Goal: Task Accomplishment & Management: Use online tool/utility

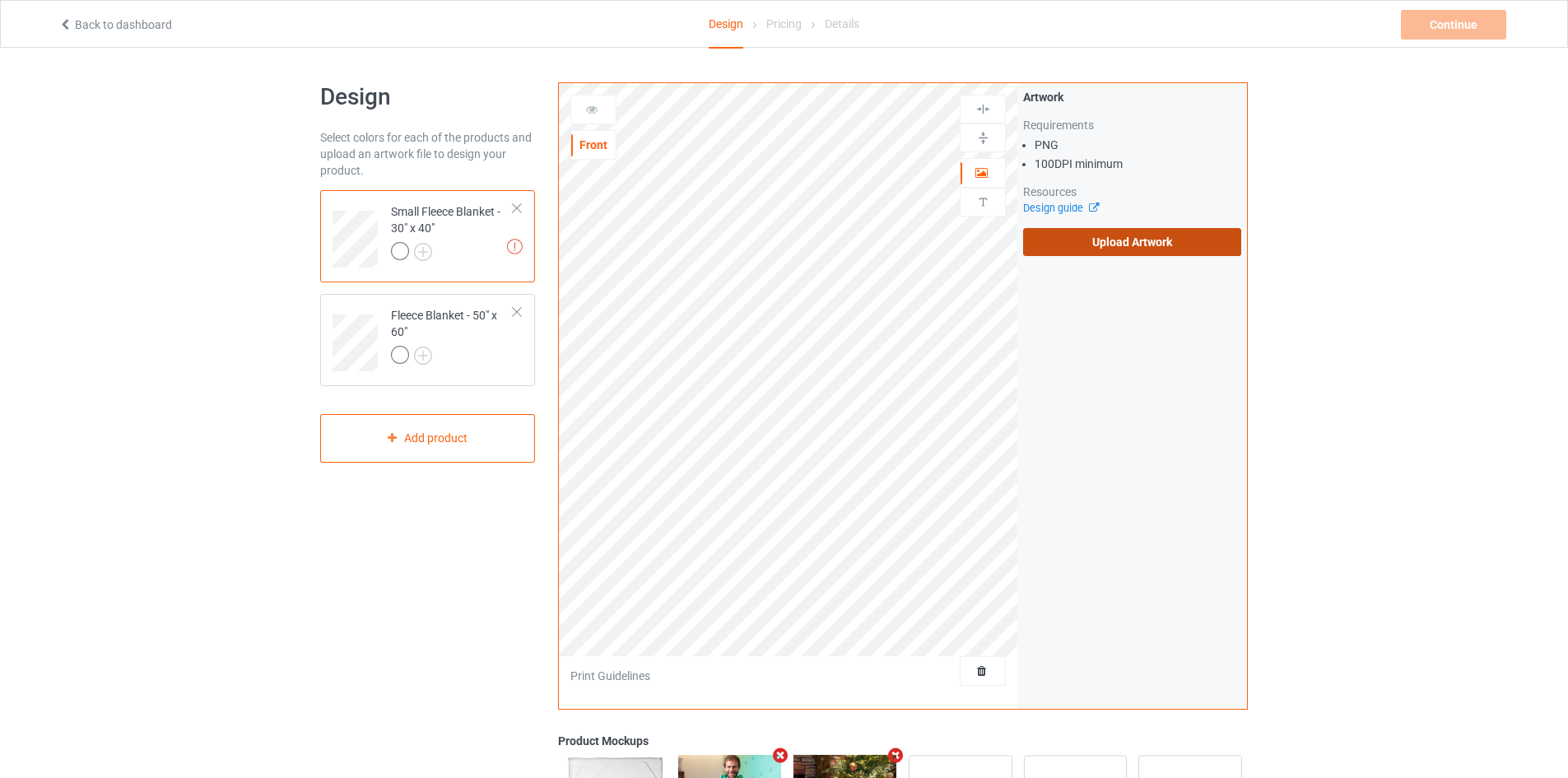
click at [1088, 239] on label "Upload Artwork" at bounding box center [1133, 242] width 219 height 28
click at [0, 0] on input "Upload Artwork" at bounding box center [0, 0] width 0 height 0
click at [1061, 233] on label "Upload Artwork" at bounding box center [1133, 242] width 219 height 28
click at [0, 0] on input "Upload Artwork" at bounding box center [0, 0] width 0 height 0
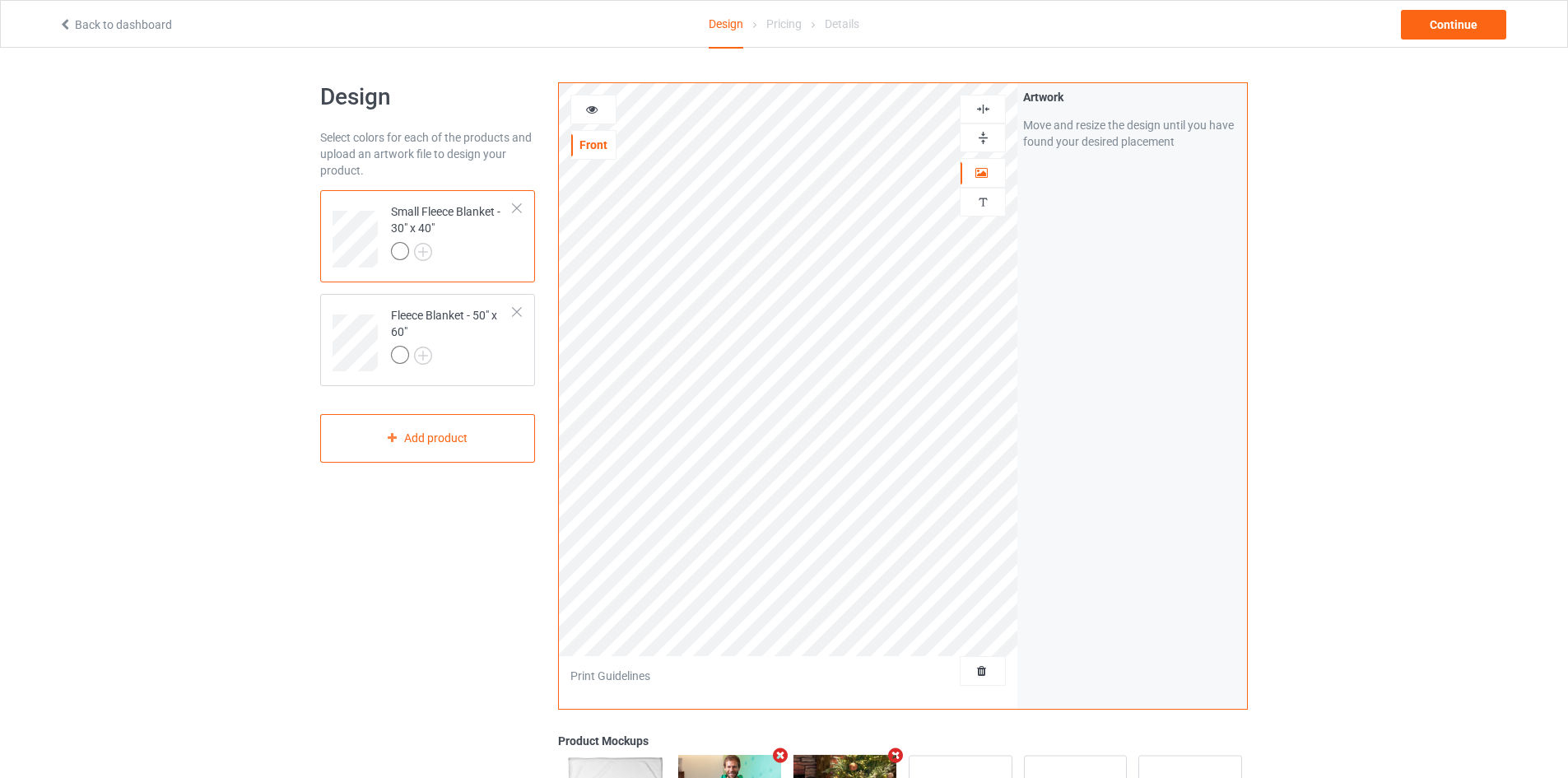
click at [986, 104] on img at bounding box center [984, 109] width 16 height 16
click at [985, 132] on img at bounding box center [984, 138] width 16 height 16
click at [466, 349] on div at bounding box center [452, 357] width 123 height 23
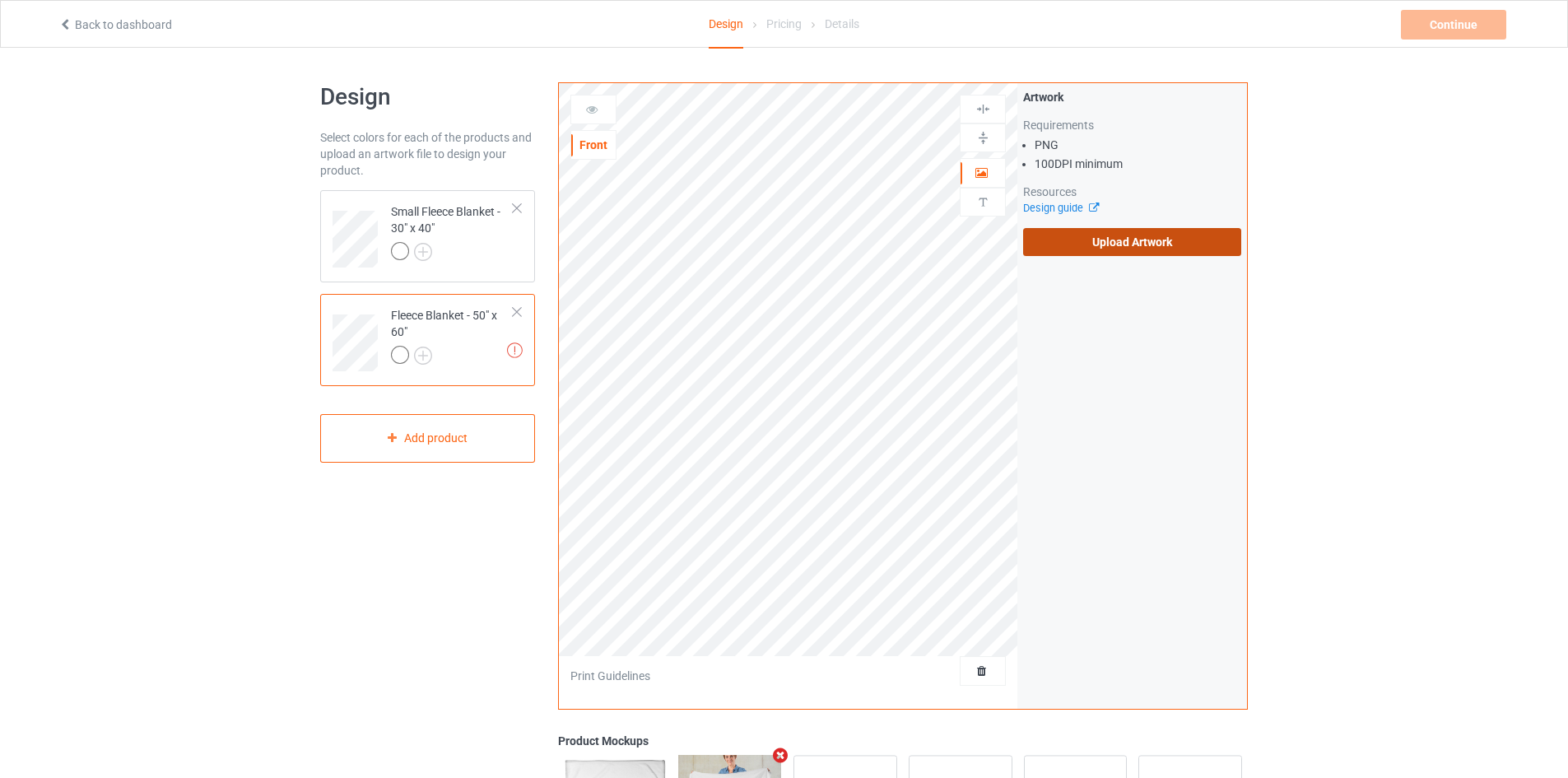
click at [1071, 235] on label "Upload Artwork" at bounding box center [1133, 242] width 219 height 28
click at [0, 0] on input "Upload Artwork" at bounding box center [0, 0] width 0 height 0
